Goal: Find specific page/section: Find specific page/section

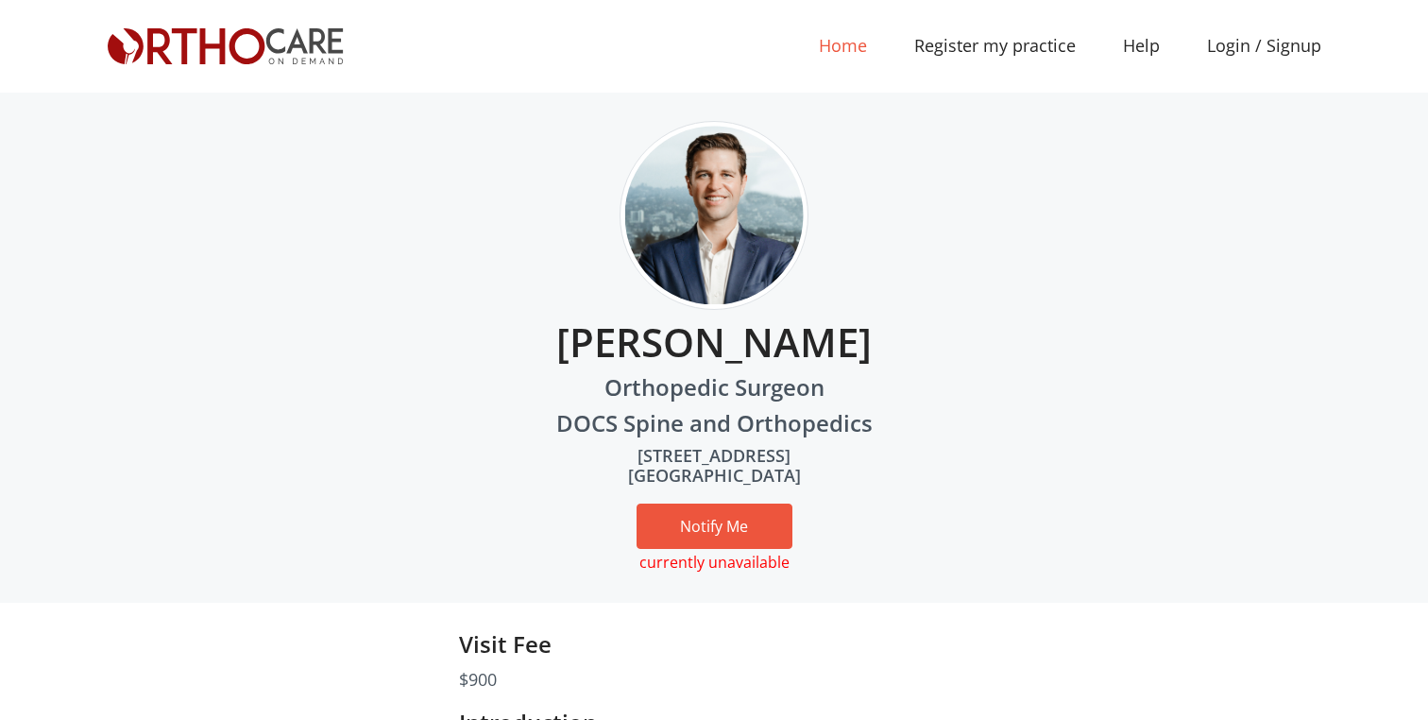
click at [846, 45] on link "Home (current)" at bounding box center [842, 46] width 95 height 43
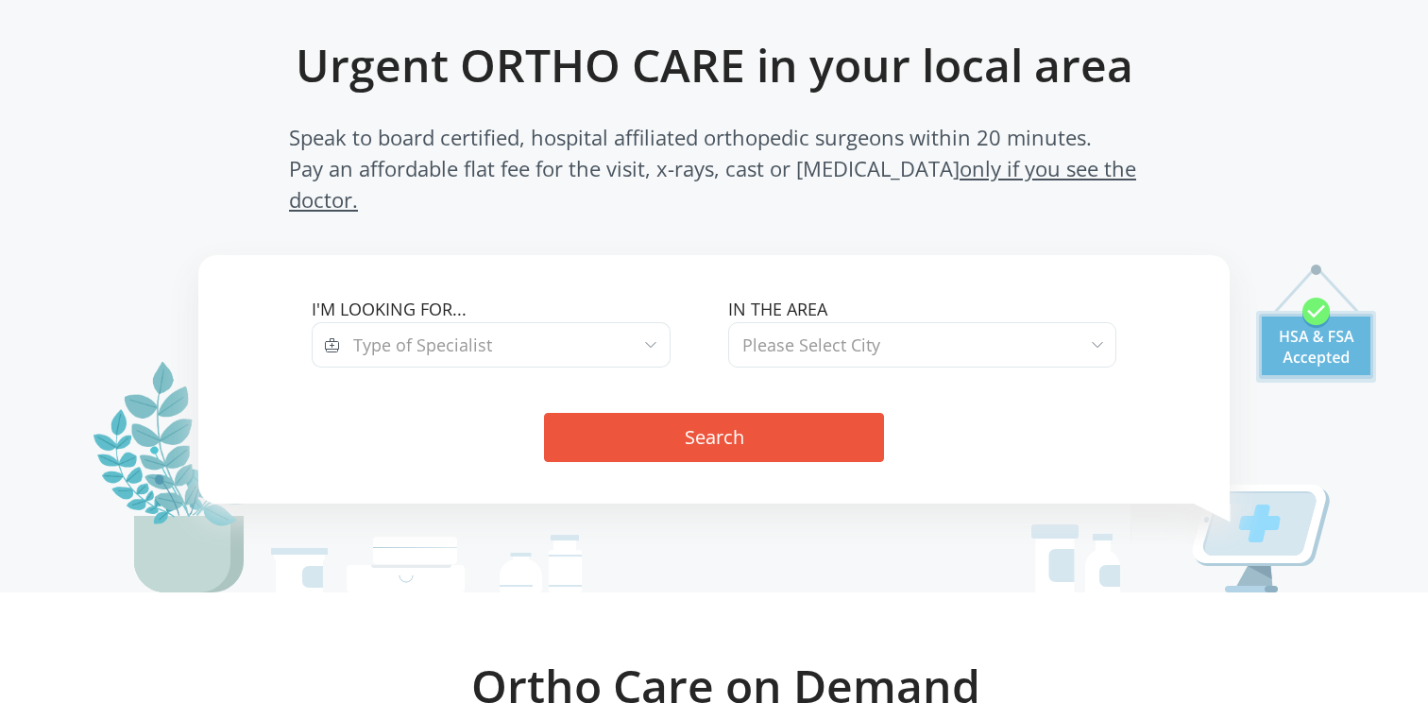
scroll to position [123, 0]
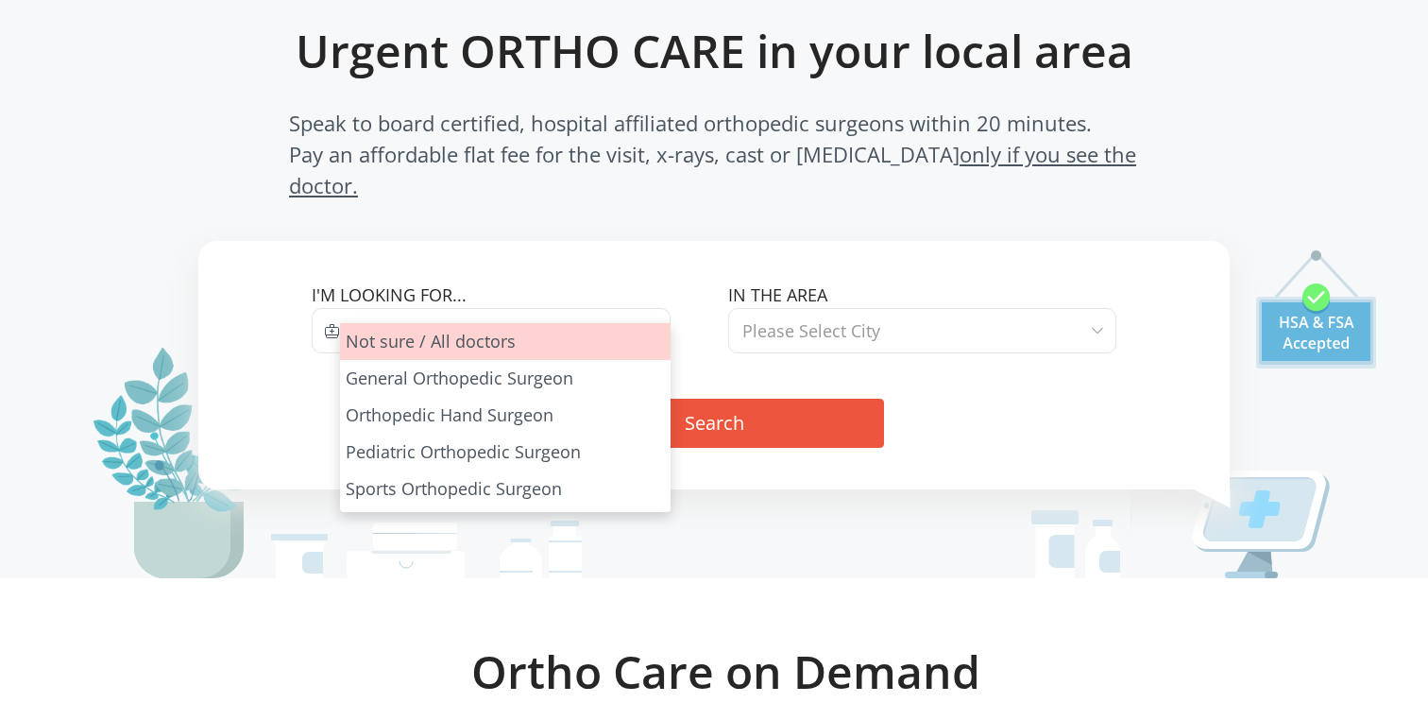
click at [626, 308] on span "Type of Specialist" at bounding box center [505, 330] width 330 height 45
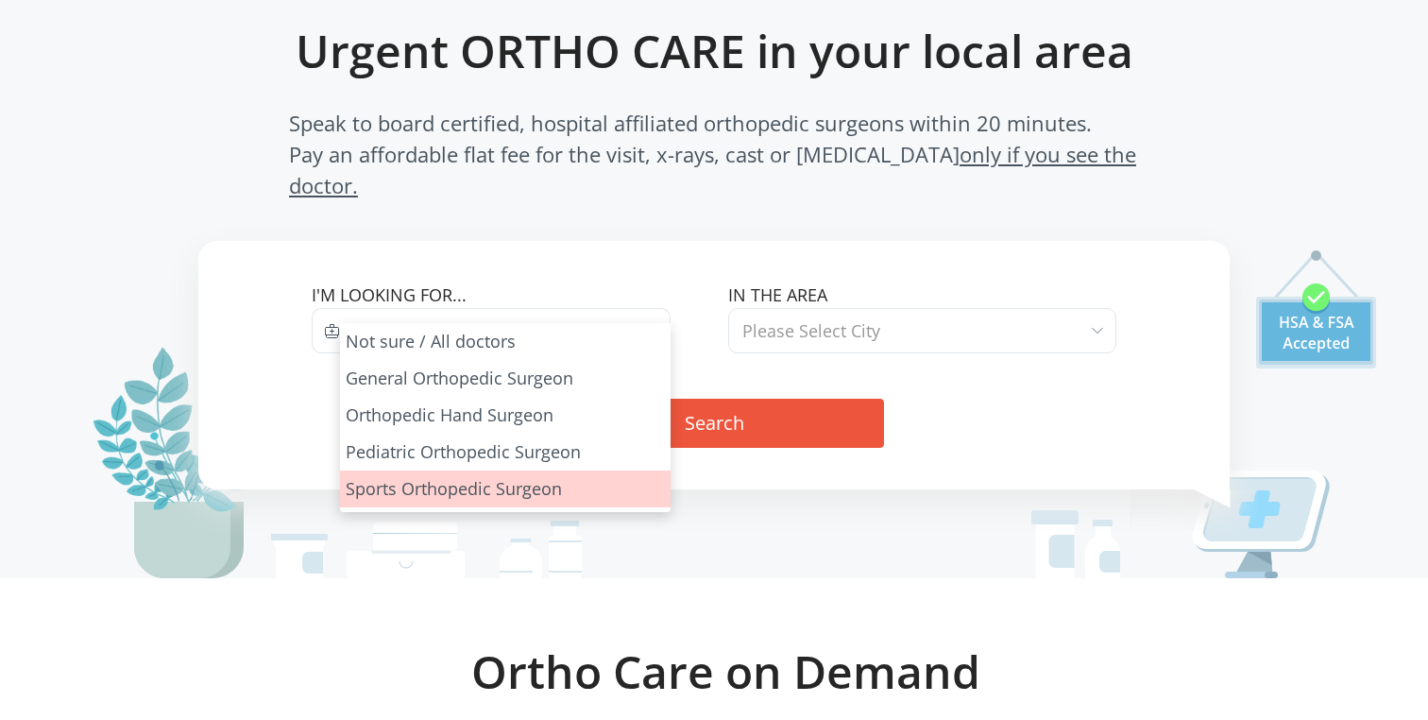
drag, startPoint x: 529, startPoint y: 419, endPoint x: 528, endPoint y: 500, distance: 80.3
select select "4"
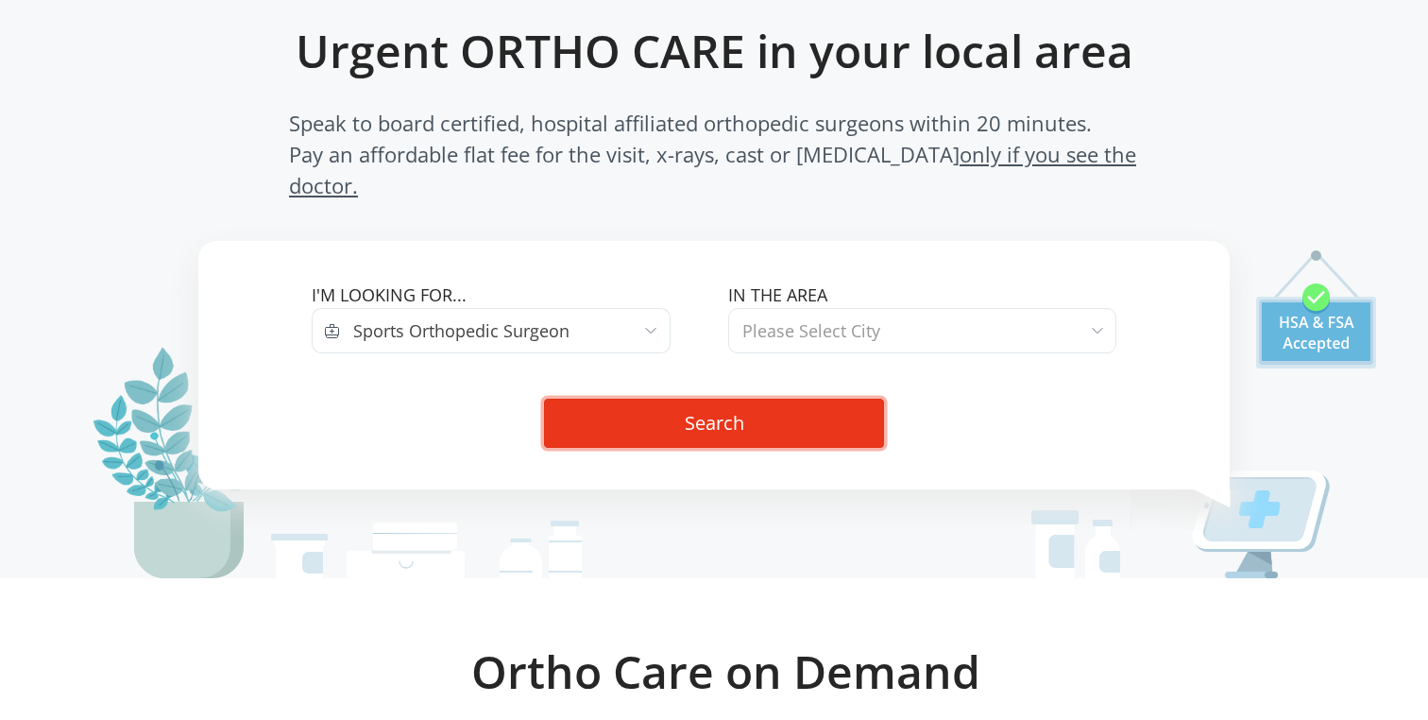
click at [687, 399] on button "Search" at bounding box center [714, 423] width 340 height 49
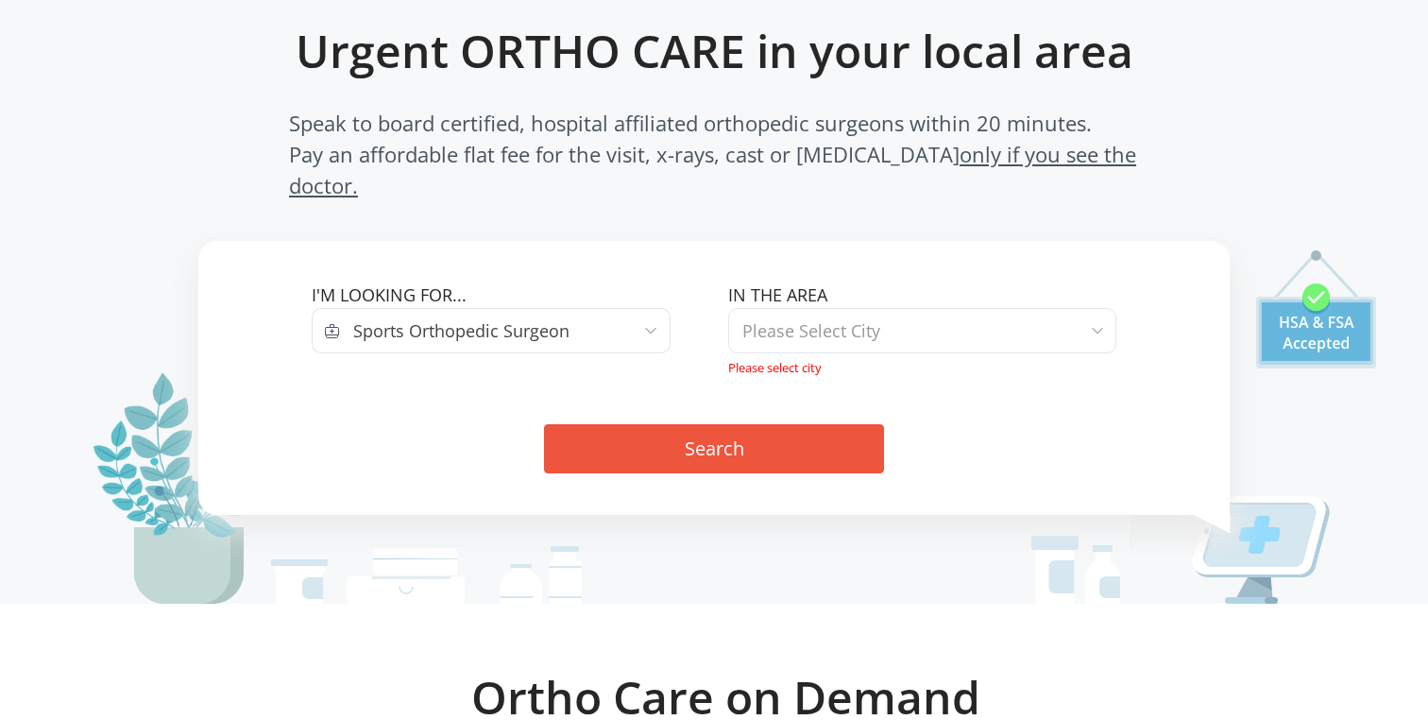
click at [885, 308] on span "Please Select City" at bounding box center [922, 330] width 388 height 45
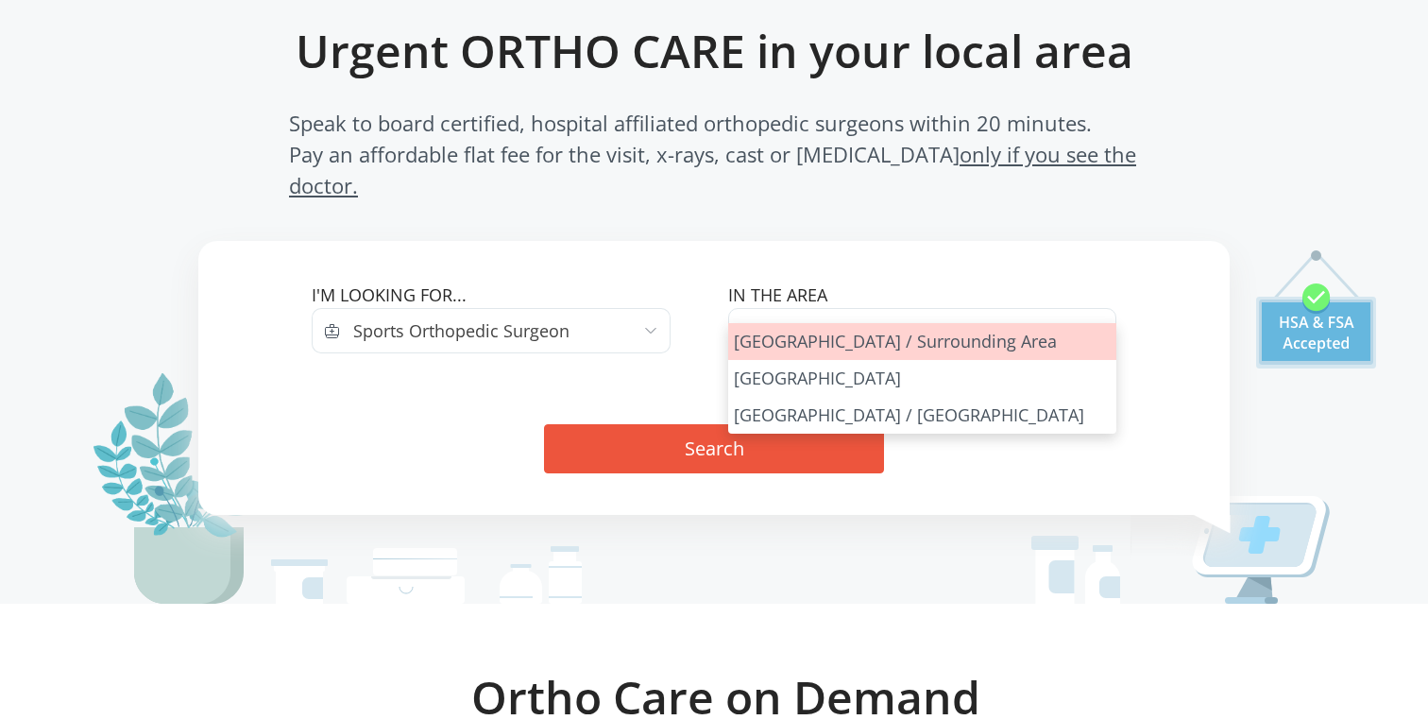
select select "Los Angeles"
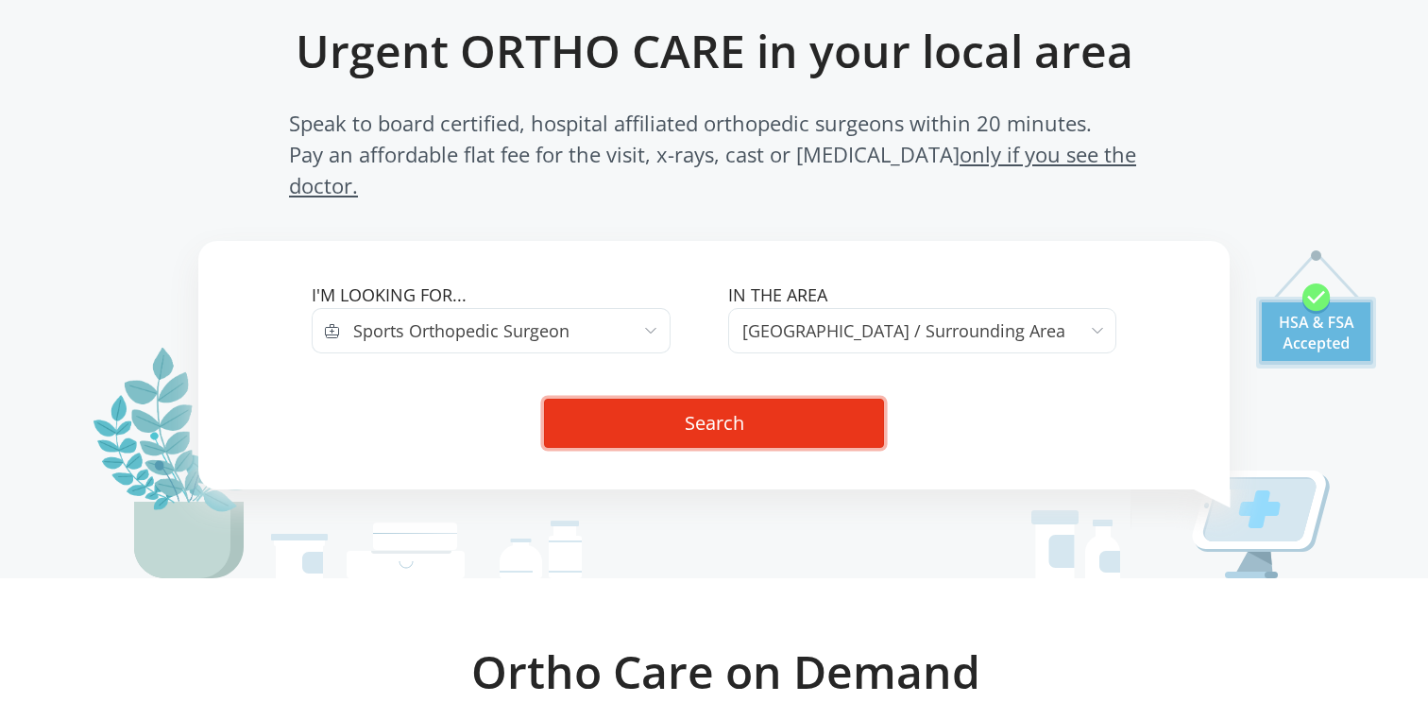
click at [803, 401] on button "Search" at bounding box center [714, 423] width 340 height 49
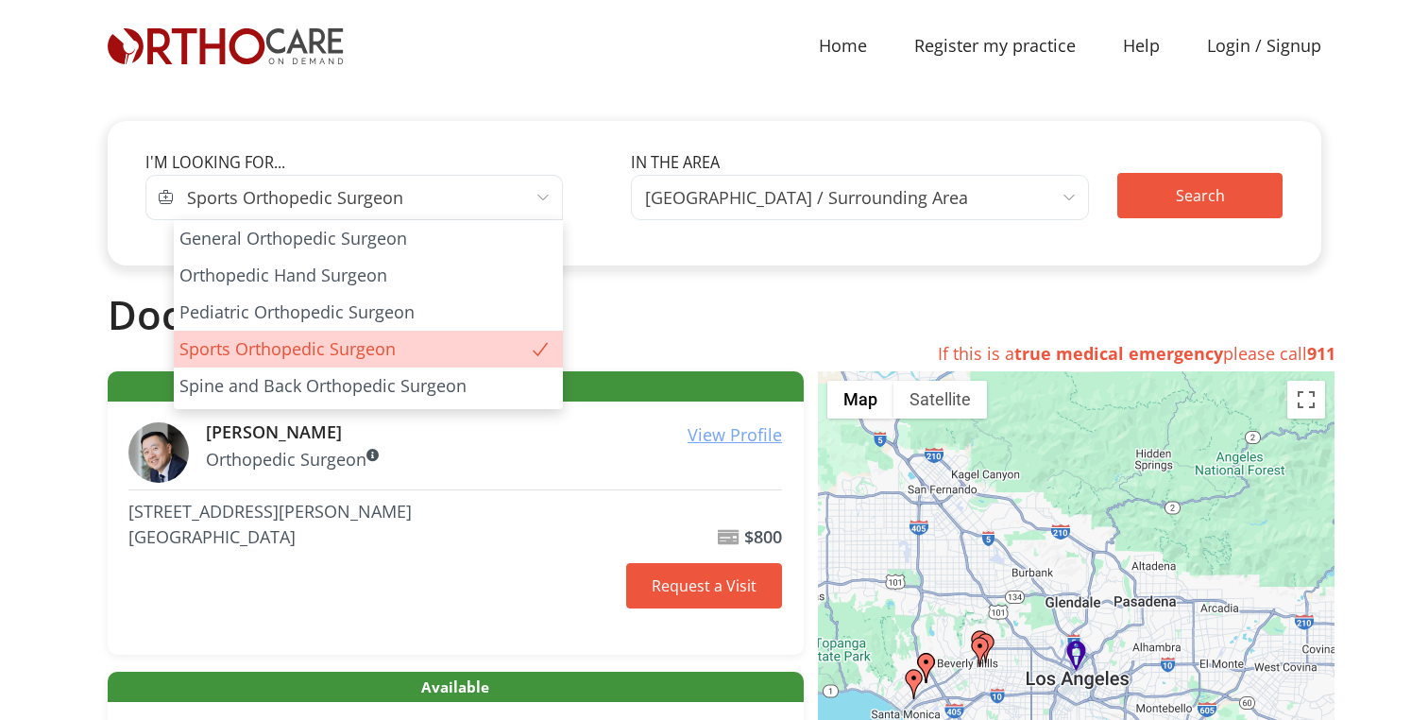
click at [449, 208] on span "Sports Orthopedic Surgeon" at bounding box center [368, 197] width 389 height 45
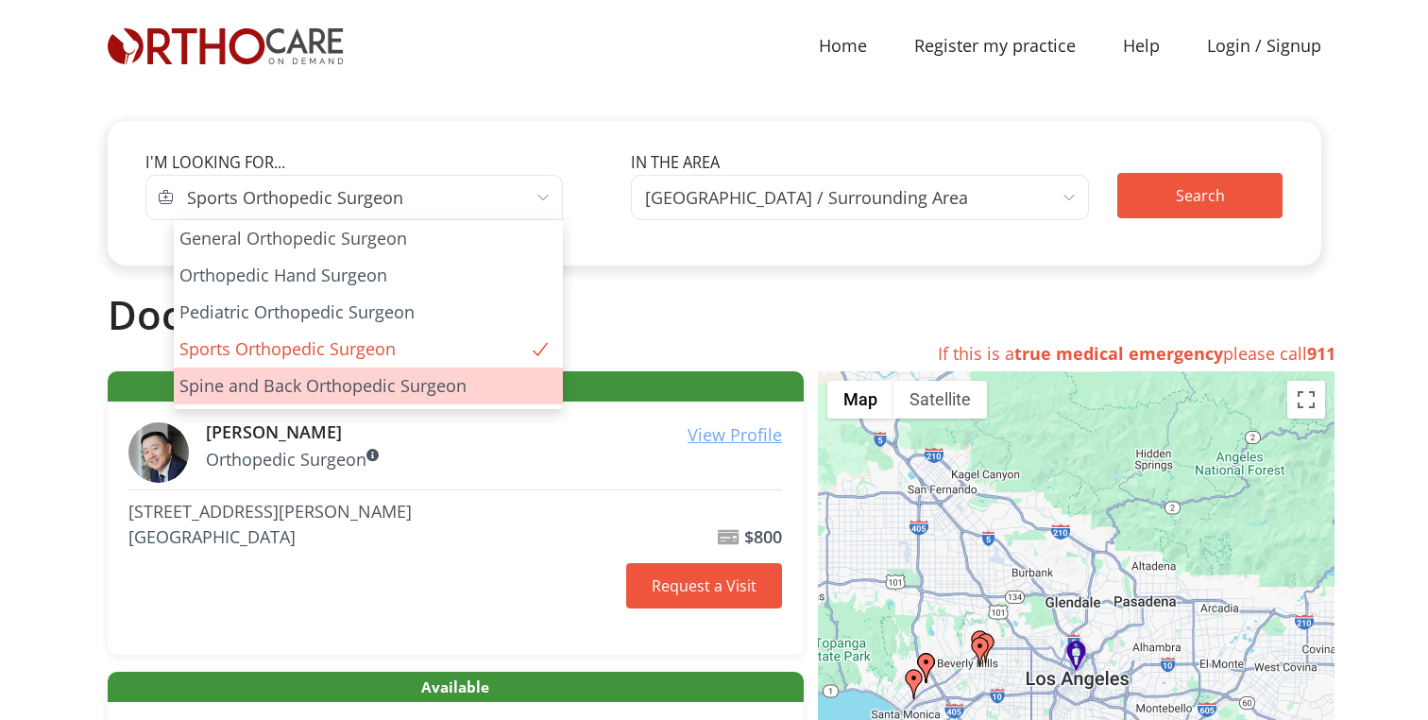
select select "5"
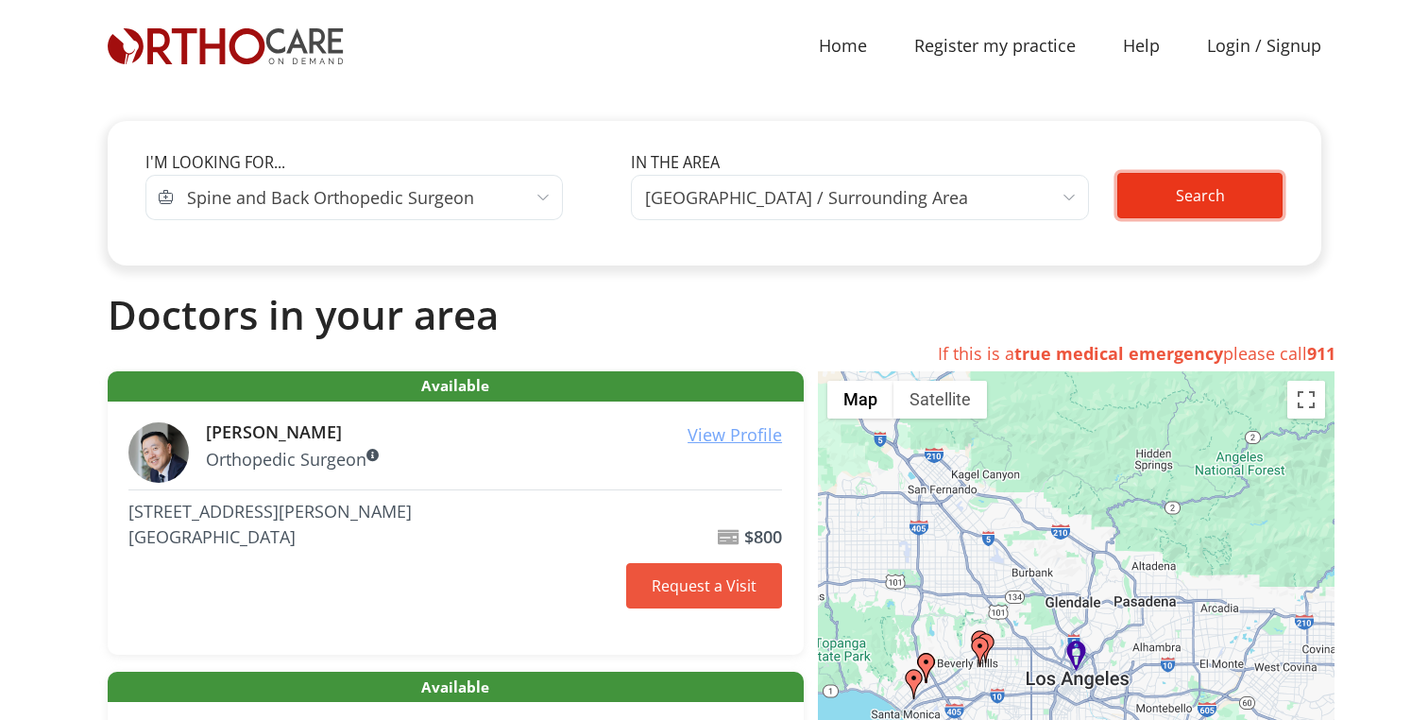
click at [1215, 189] on button "Search" at bounding box center [1201, 195] width 166 height 45
click at [474, 186] on span "Spine and Back Orthopedic Surgeon" at bounding box center [368, 197] width 389 height 45
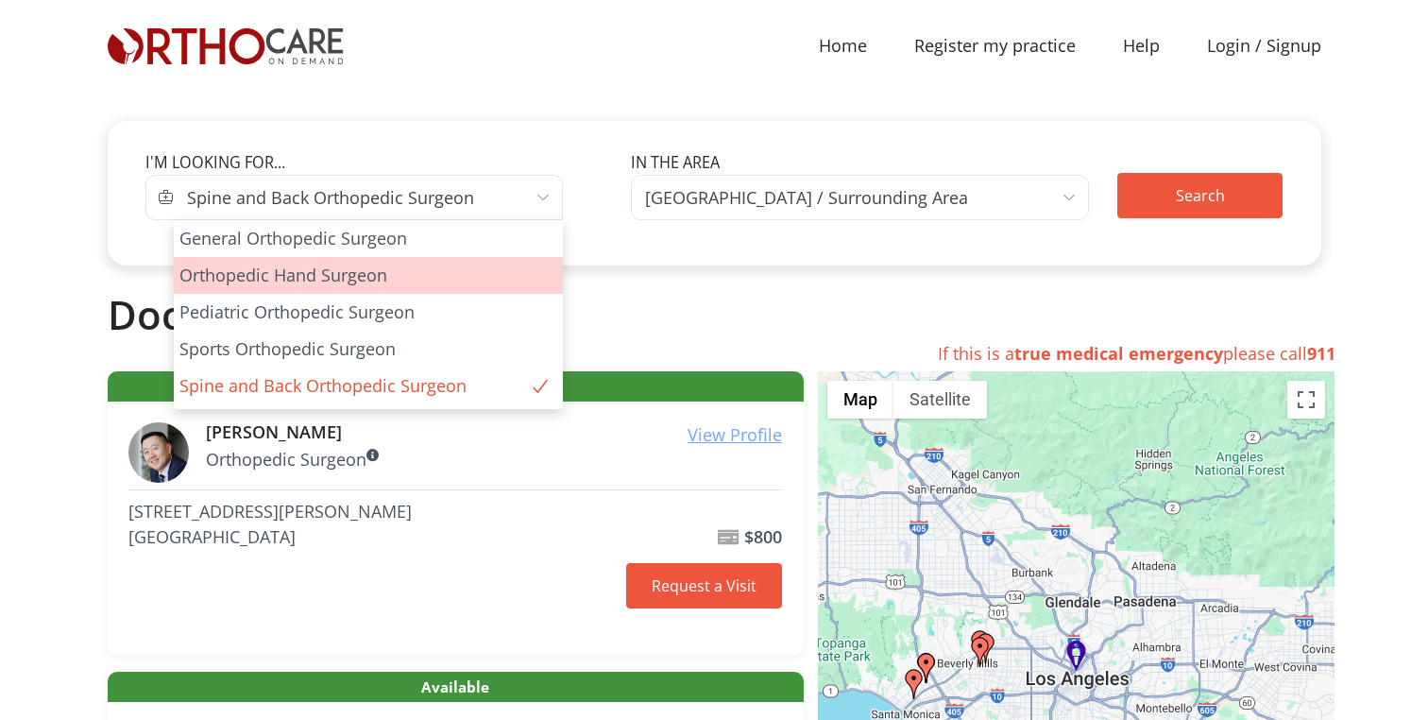
select select "2"
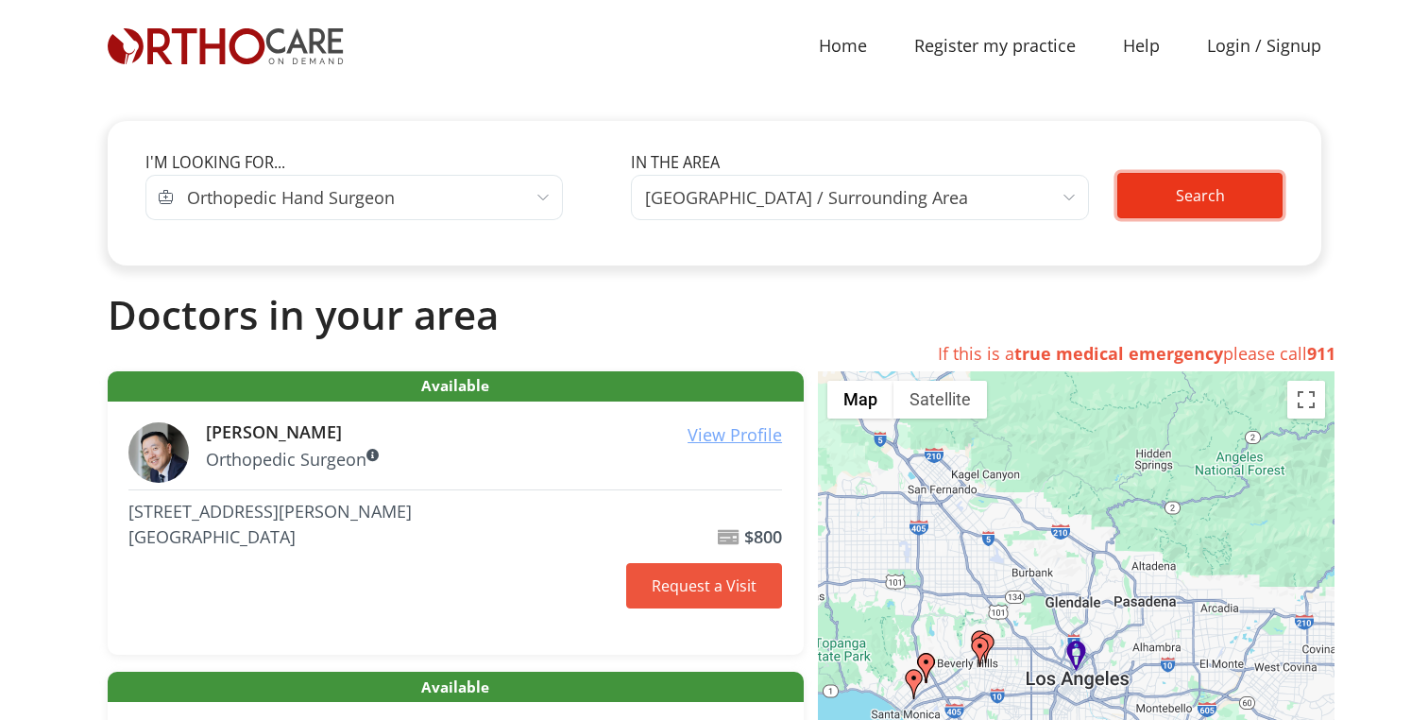
click at [1162, 211] on button "Search" at bounding box center [1201, 195] width 166 height 45
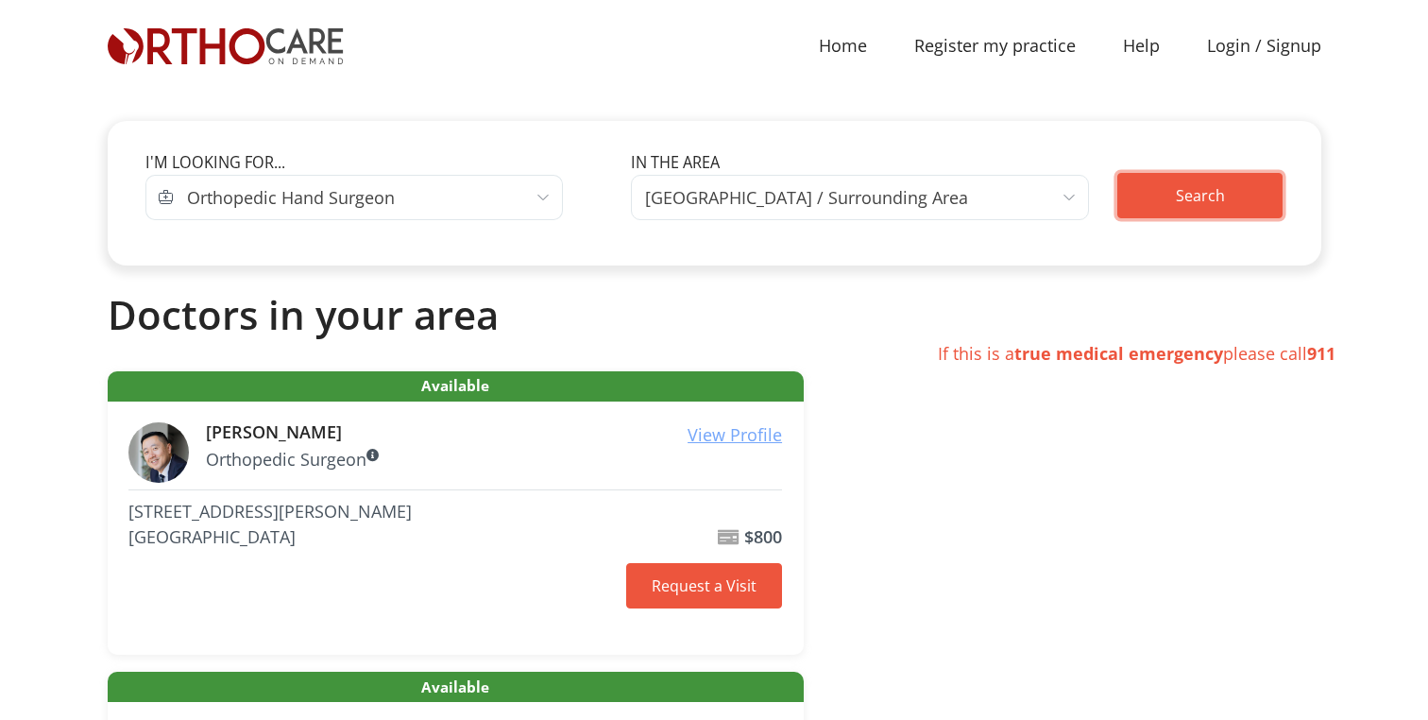
click at [1162, 211] on button "Search" at bounding box center [1201, 195] width 166 height 45
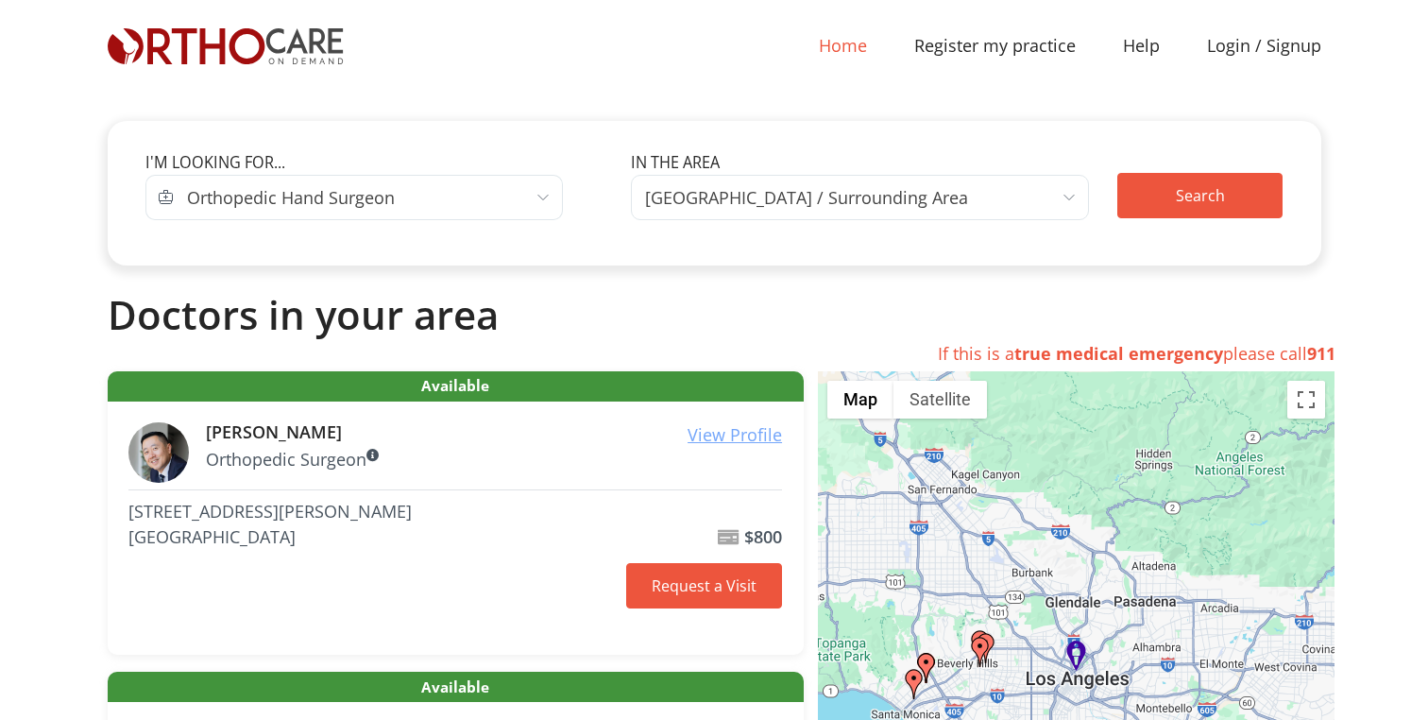
click at [853, 52] on link "Home (current)" at bounding box center [842, 46] width 95 height 43
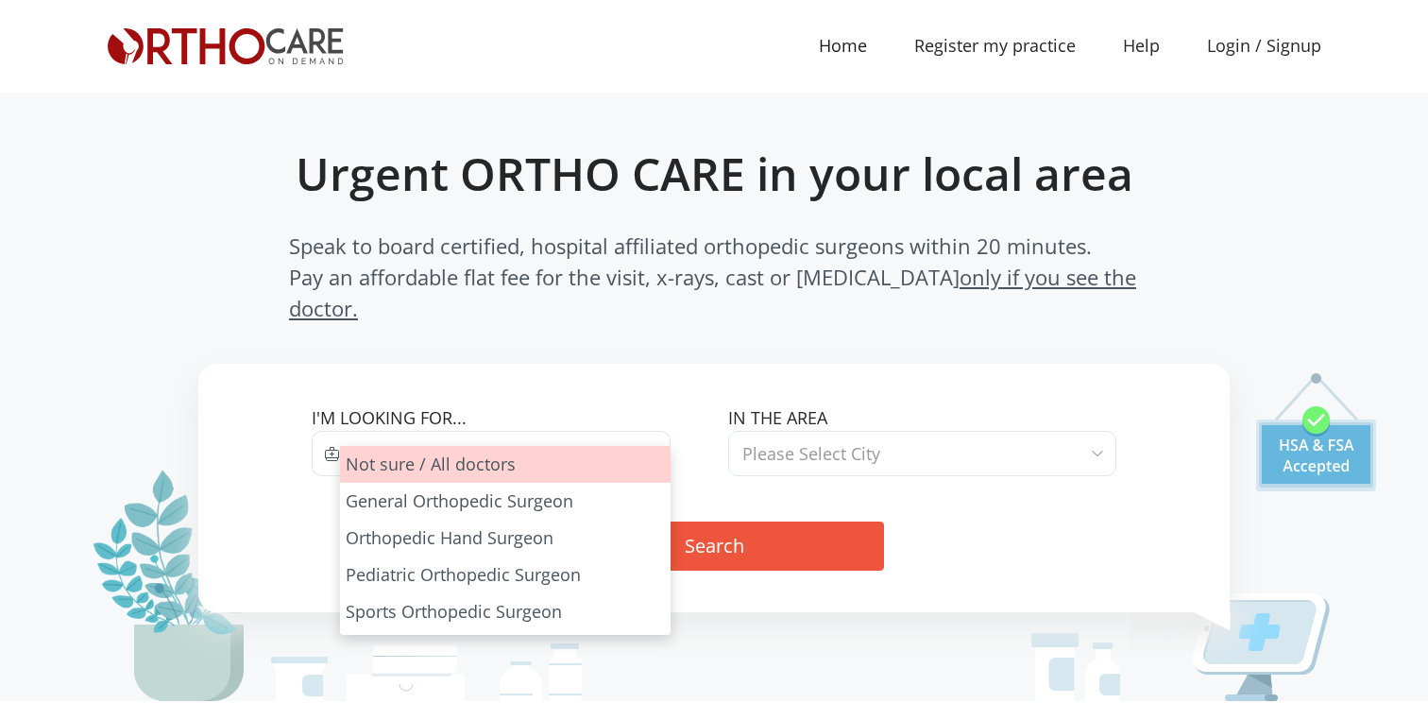
click at [596, 431] on span "Type of Specialist" at bounding box center [505, 453] width 330 height 45
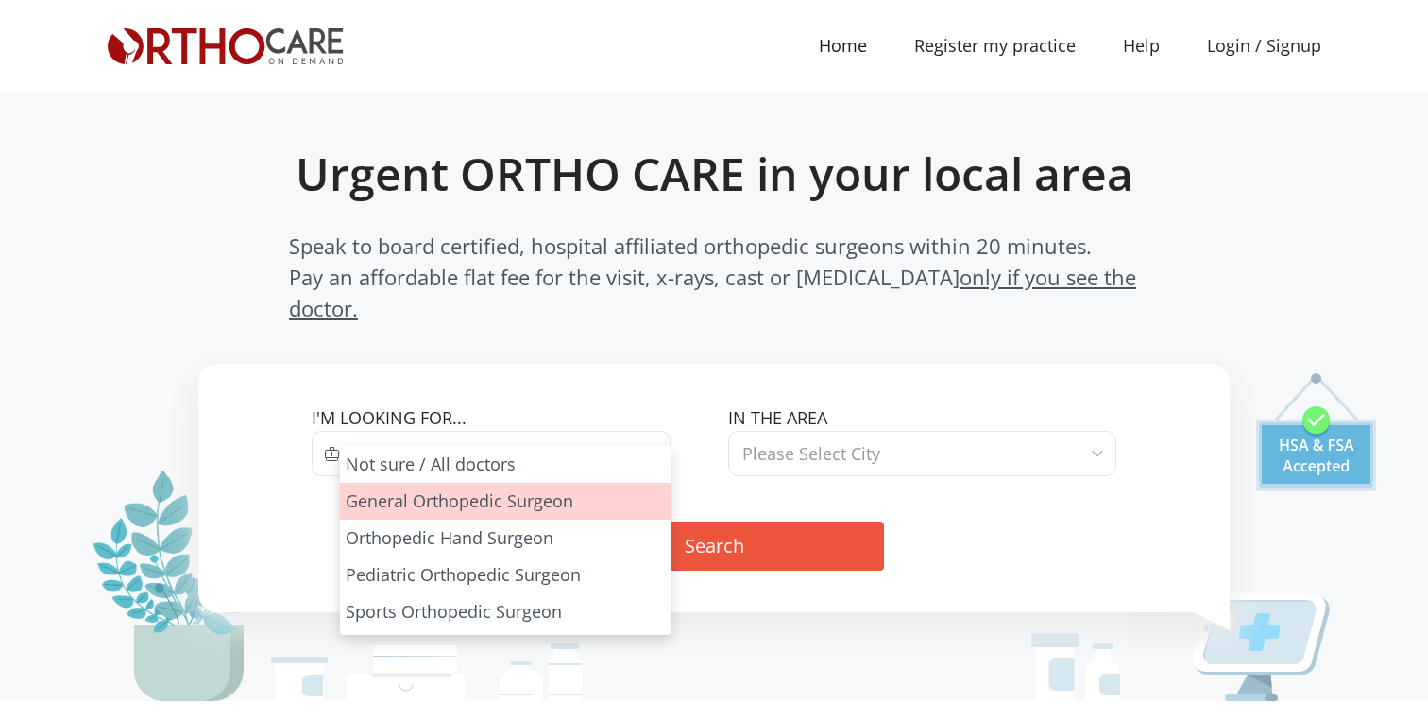
select select "1"
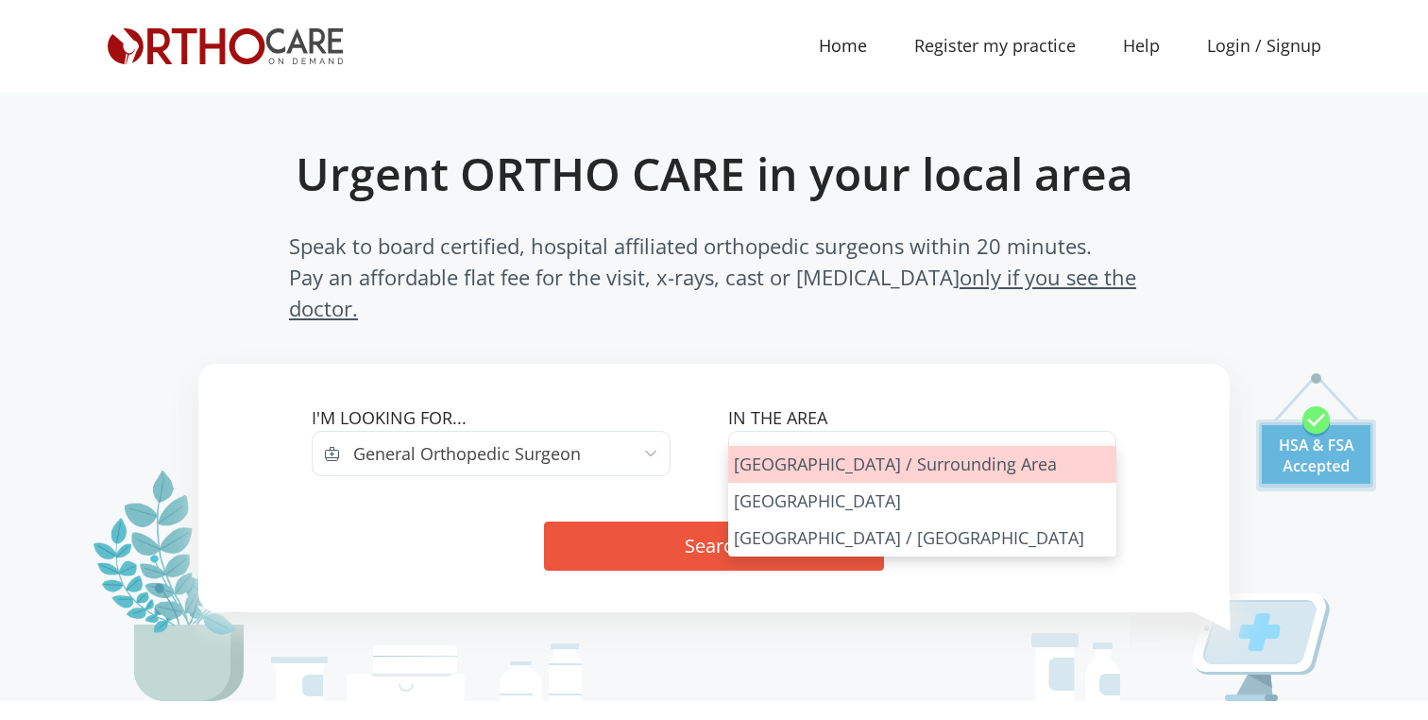
click at [834, 440] on span "Please Select City" at bounding box center [812, 453] width 138 height 26
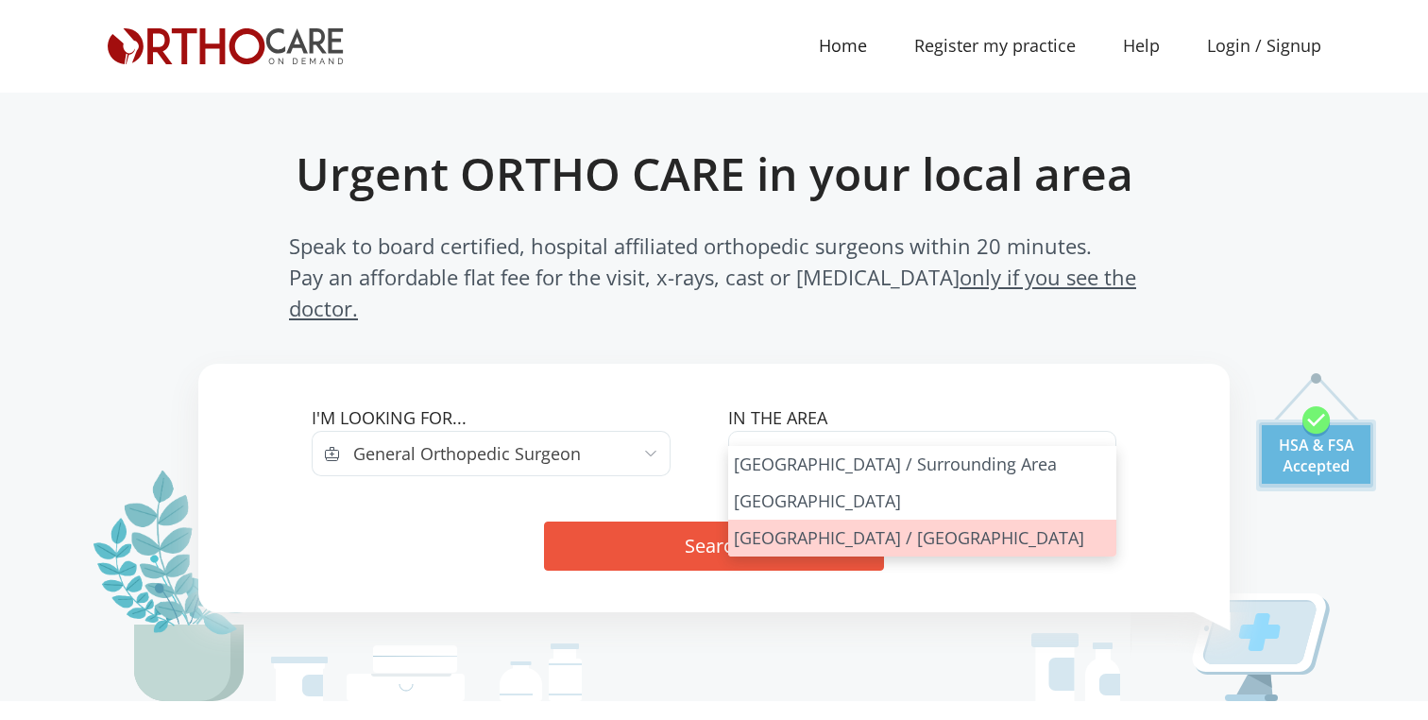
select select "San Francisco Bay Area"
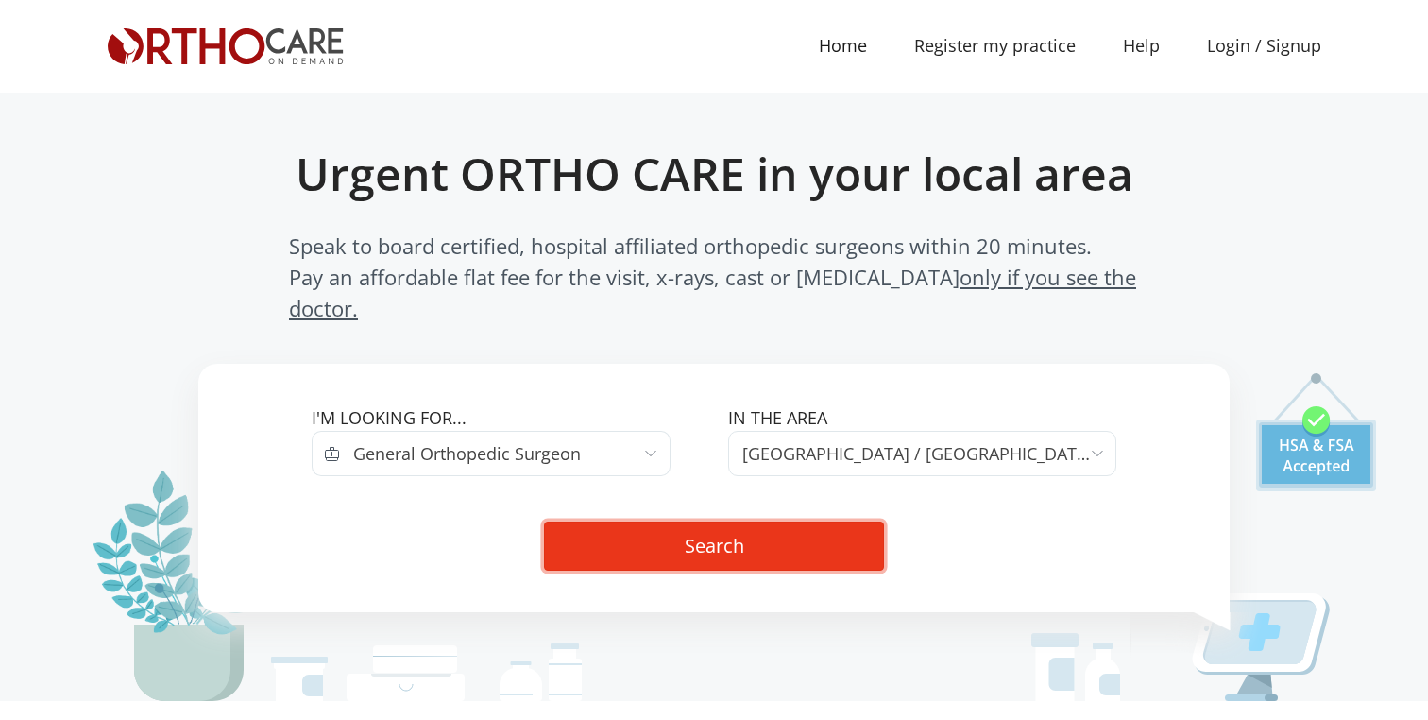
click at [766, 528] on button "Search" at bounding box center [714, 545] width 340 height 49
